Goal: Information Seeking & Learning: Learn about a topic

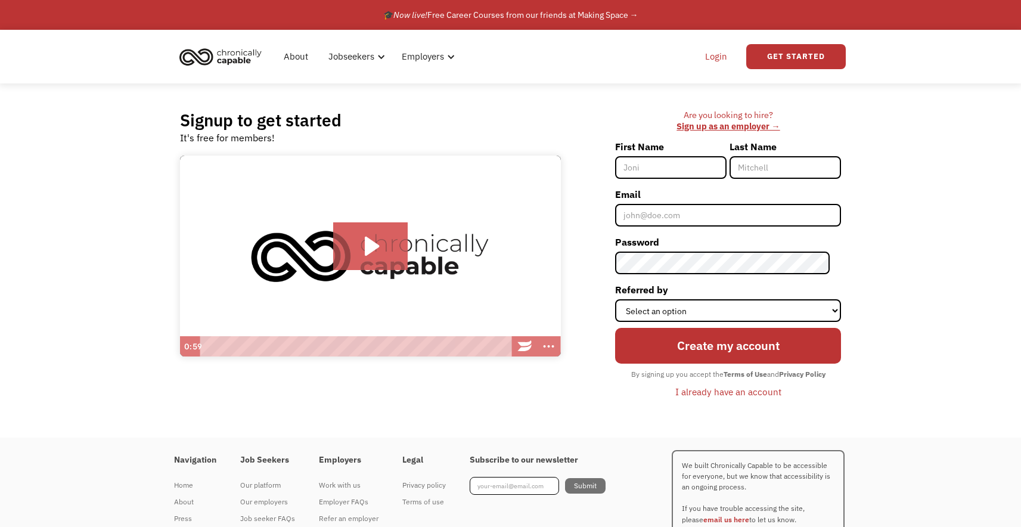
click at [718, 51] on link "Login" at bounding box center [716, 57] width 36 height 38
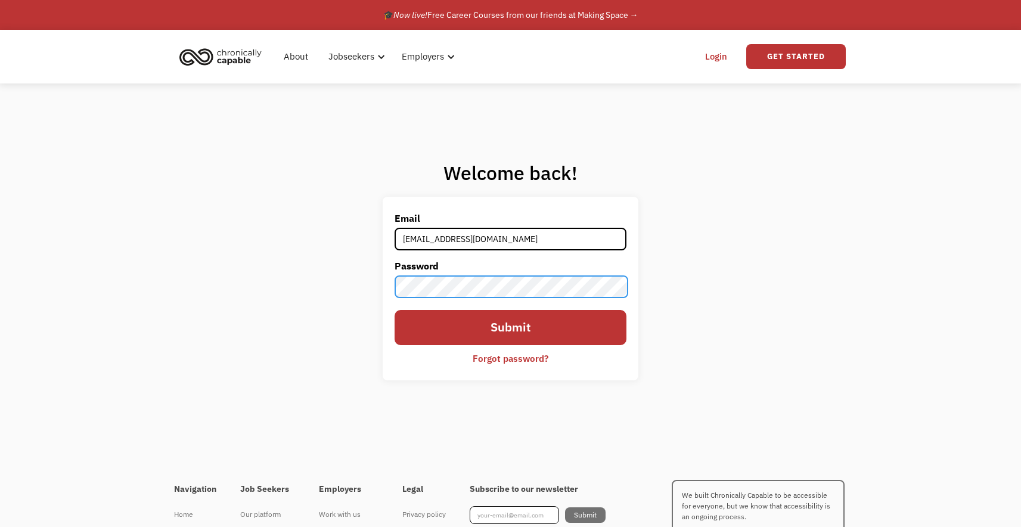
click at [394, 310] on input "Submit" at bounding box center [509, 327] width 231 height 35
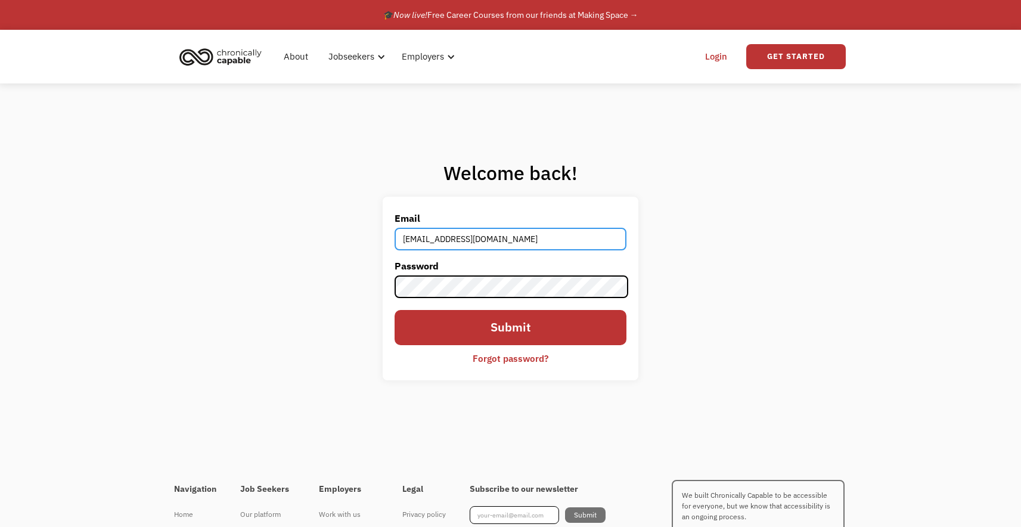
click at [491, 243] on input "libbybennett@hotmail.com" at bounding box center [509, 239] width 231 height 23
type input "elizabethbennettdesign@gmail.com"
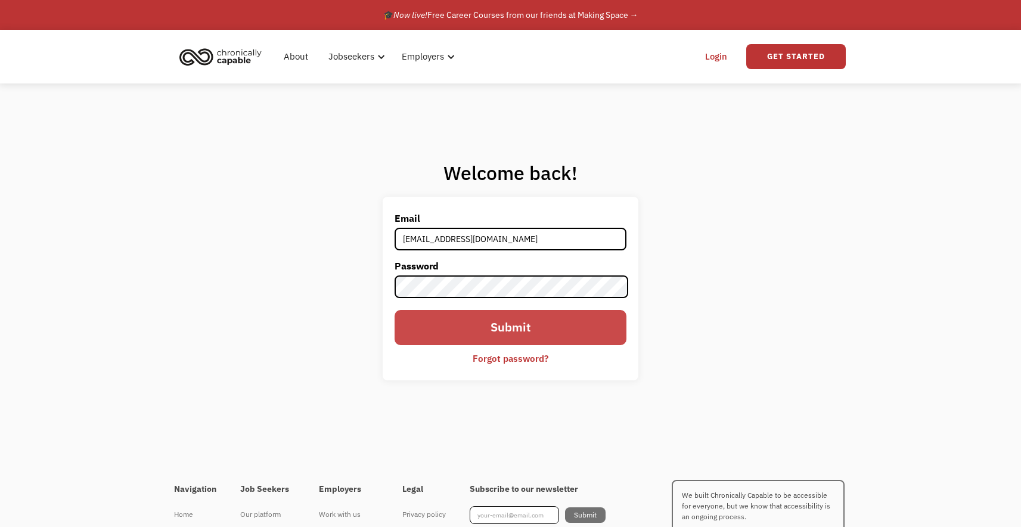
click at [487, 335] on input "Submit" at bounding box center [509, 327] width 231 height 35
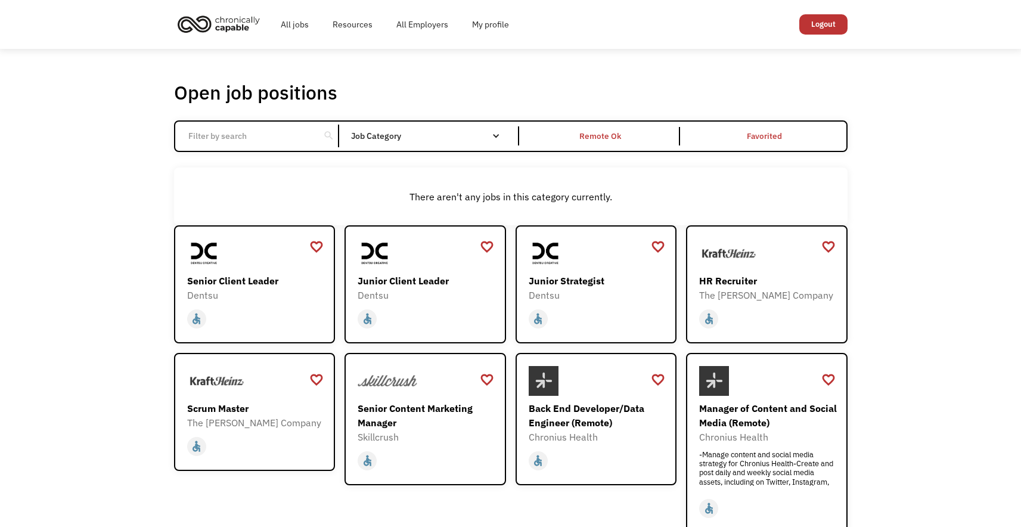
click at [217, 142] on input "Email Form" at bounding box center [247, 136] width 133 height 23
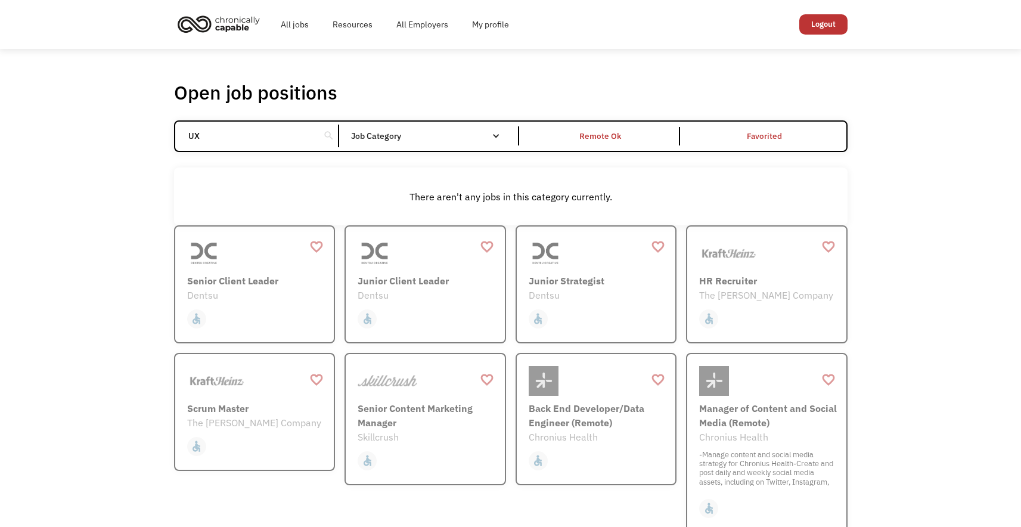
click input "Email Form" at bounding box center [0, 0] width 0 height 0
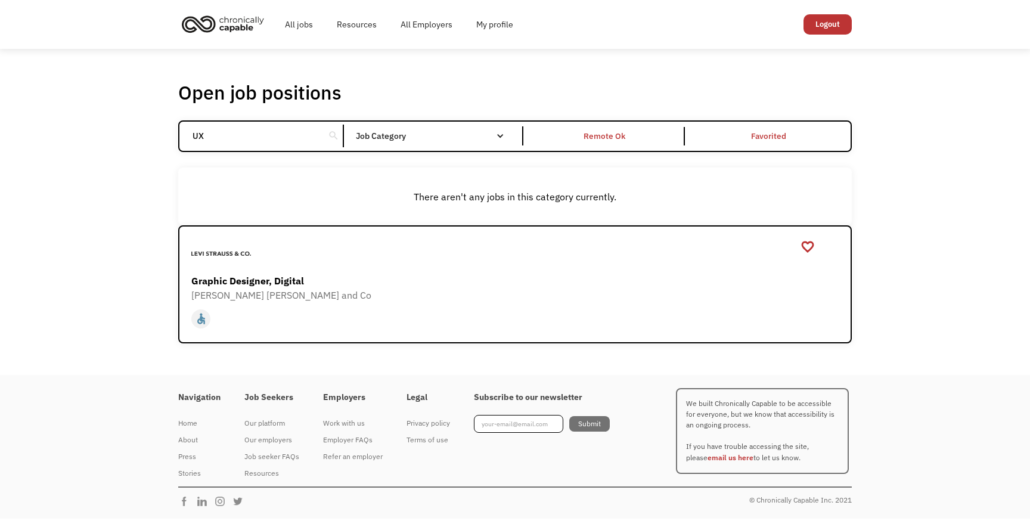
click at [229, 138] on input "UX" at bounding box center [251, 136] width 133 height 23
click input "Email Form" at bounding box center [0, 0] width 0 height 0
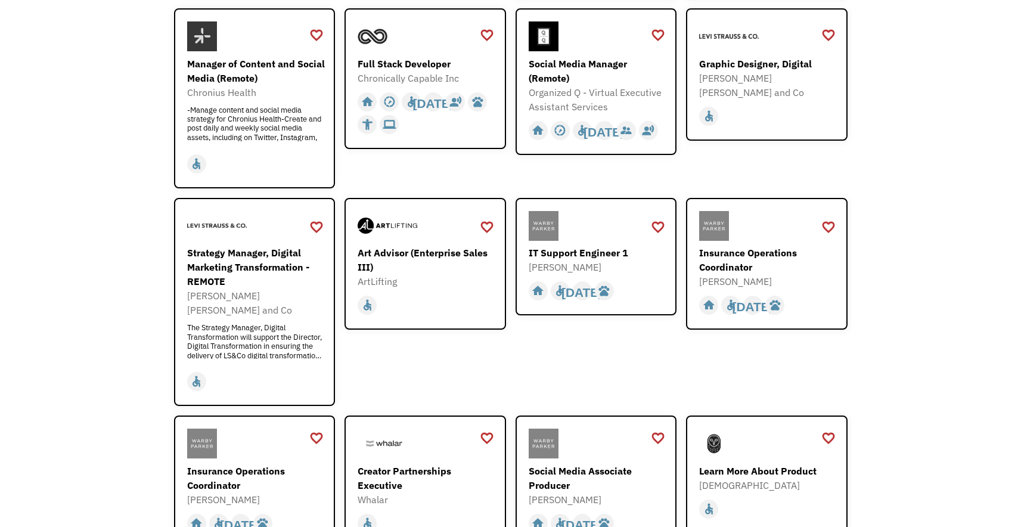
scroll to position [361, 0]
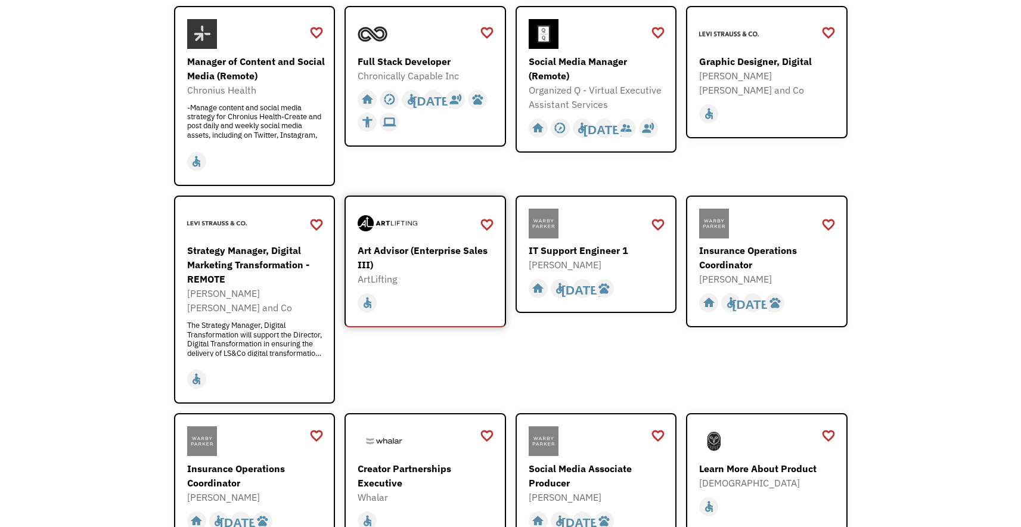
click at [459, 265] on div "Art Advisor (Enterprise Sales III)" at bounding box center [427, 257] width 138 height 29
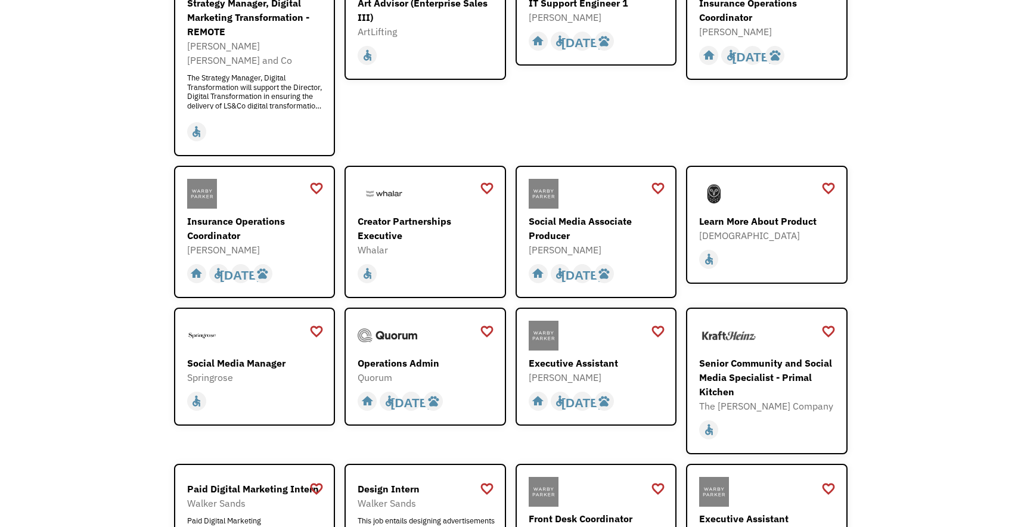
scroll to position [610, 0]
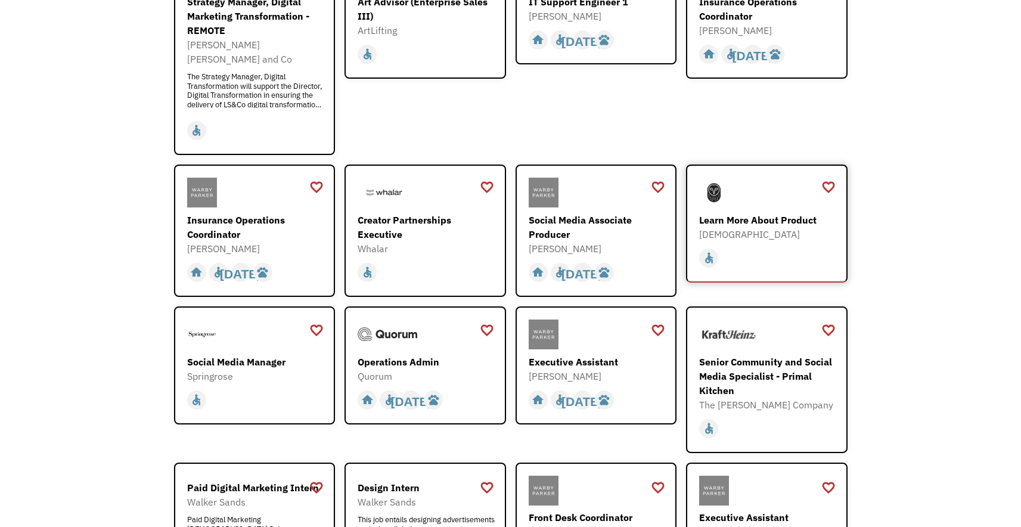
click at [776, 227] on div "[DEMOGRAPHIC_DATA]" at bounding box center [768, 234] width 138 height 14
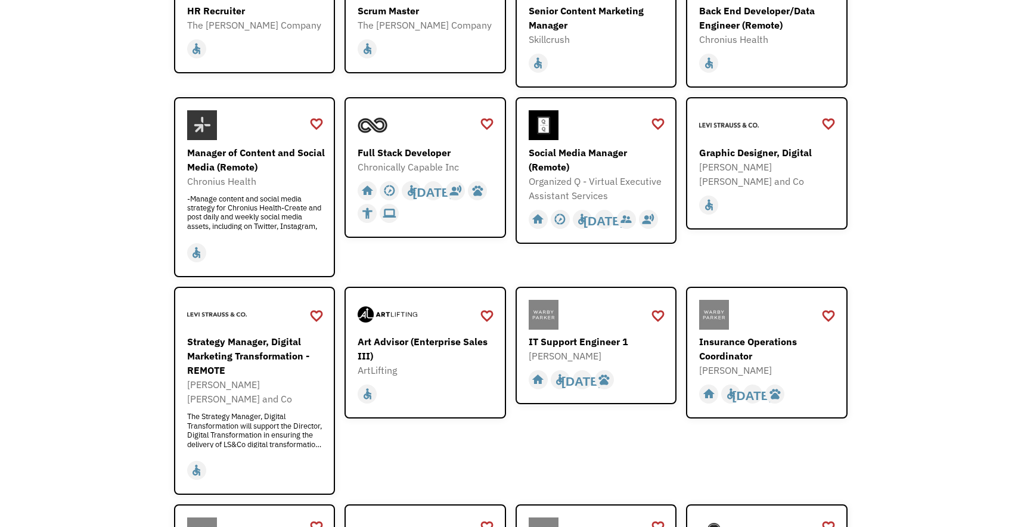
scroll to position [0, 0]
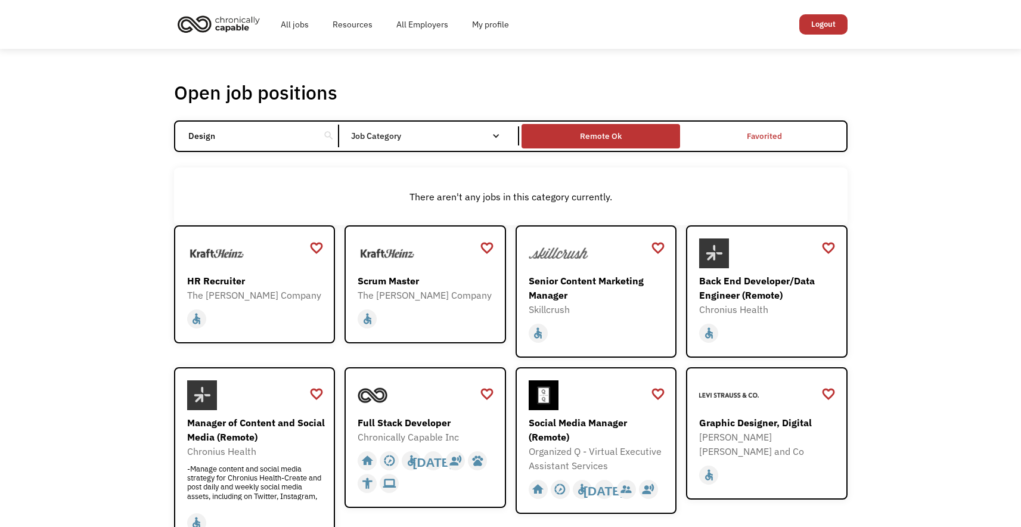
click at [604, 141] on div "Remote Ok" at bounding box center [601, 136] width 42 height 14
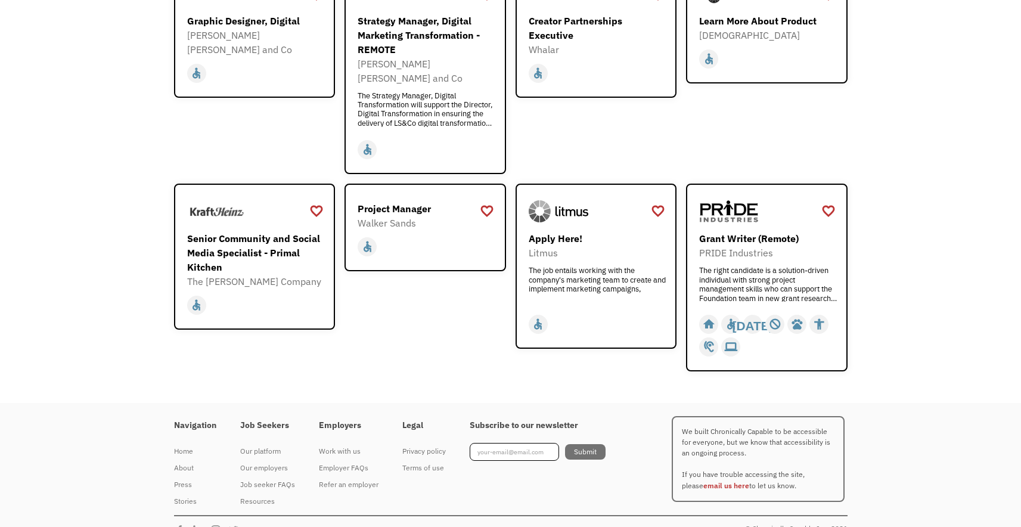
scroll to position [454, 0]
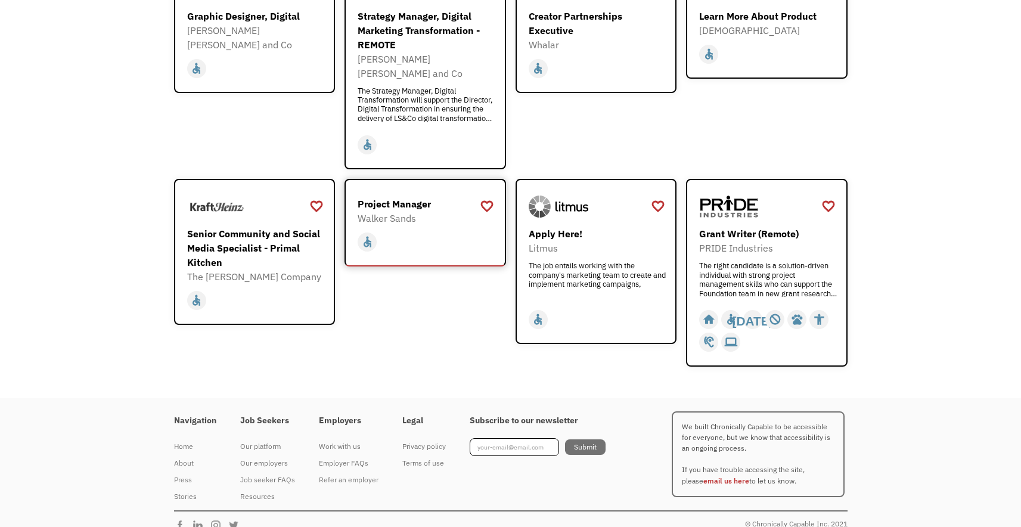
click at [414, 211] on div "Walker Sands" at bounding box center [427, 218] width 138 height 14
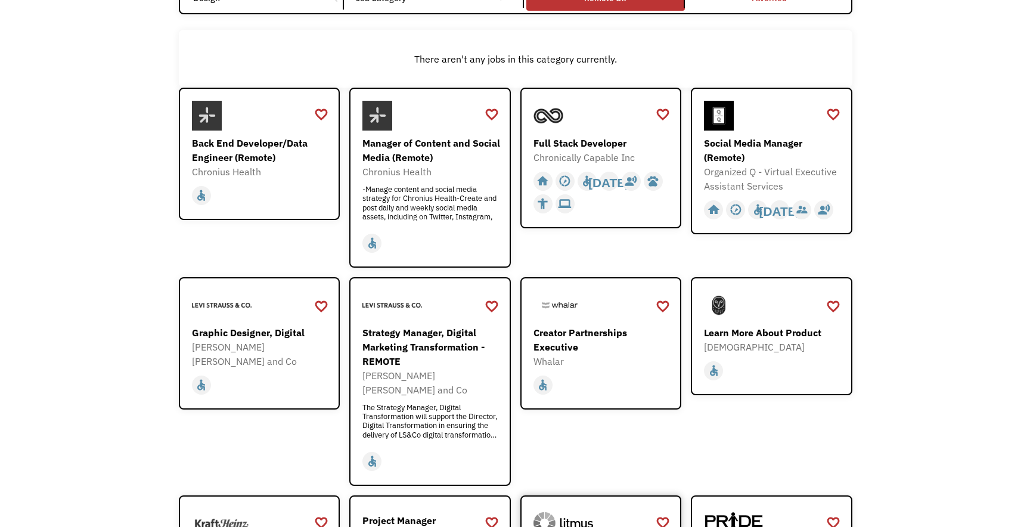
scroll to position [0, 0]
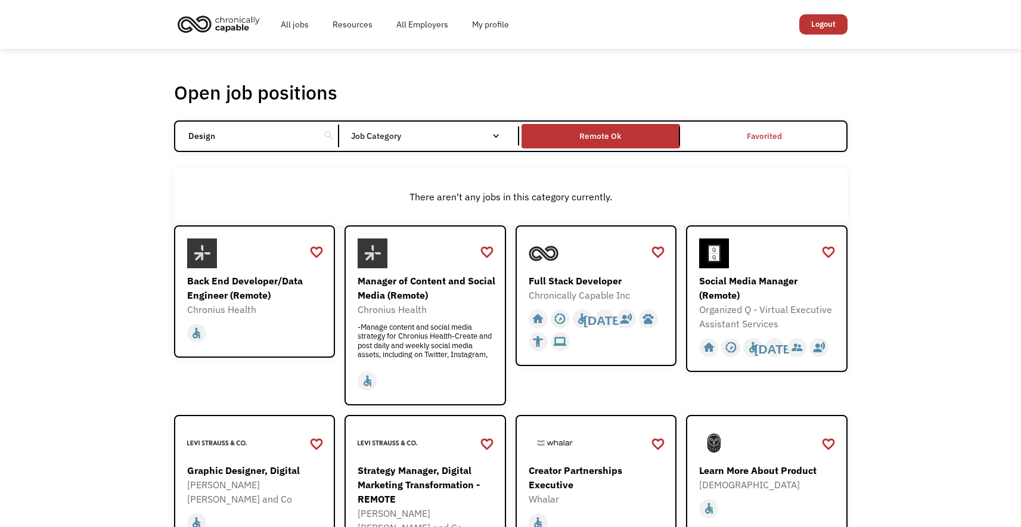
click at [230, 136] on input "Design" at bounding box center [247, 136] width 133 height 23
type input "UX"
click input "Email Form" at bounding box center [0, 0] width 0 height 0
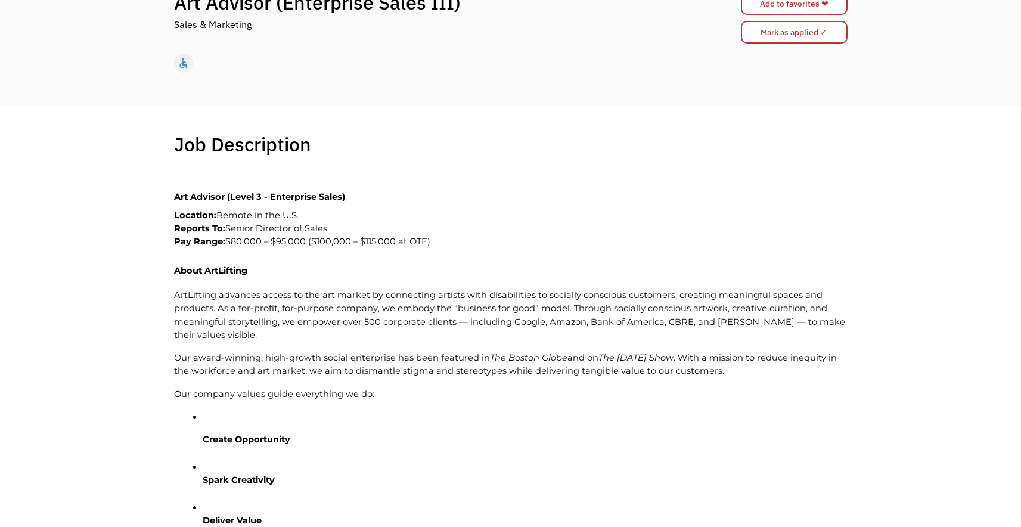
scroll to position [145, 0]
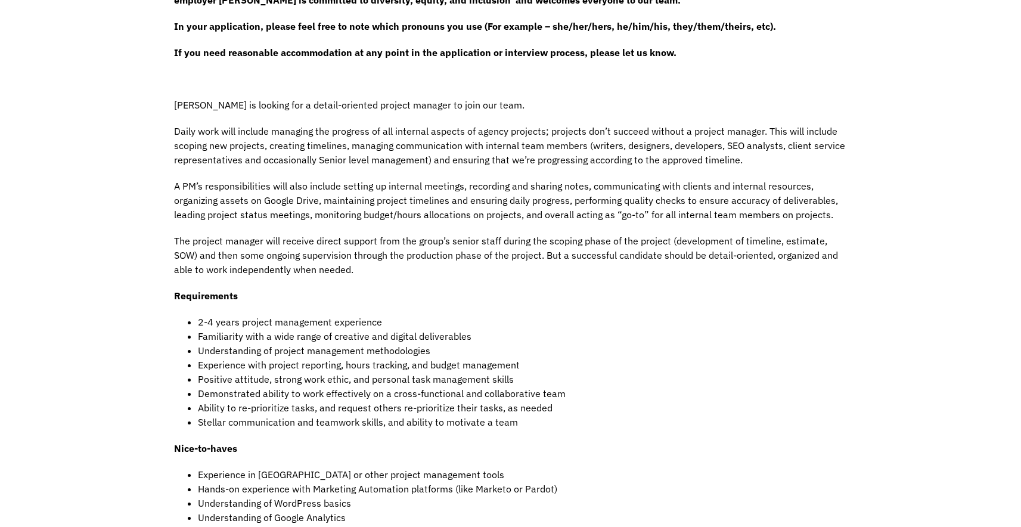
scroll to position [381, 0]
